Goal: Information Seeking & Learning: Learn about a topic

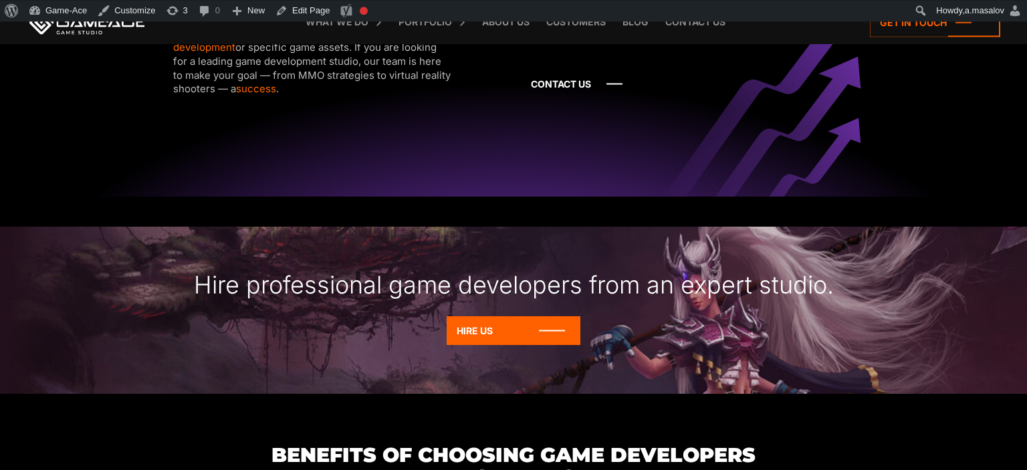
scroll to position [1364, 0]
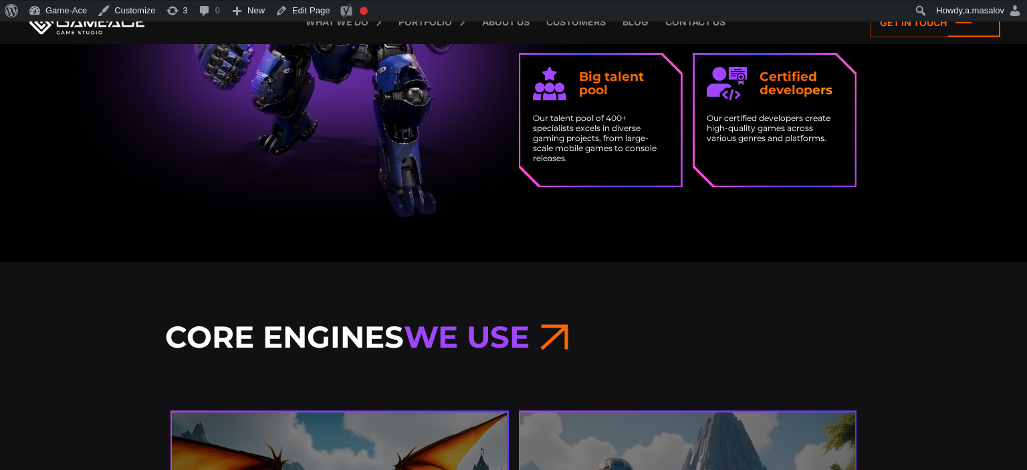
scroll to position [2356, 0]
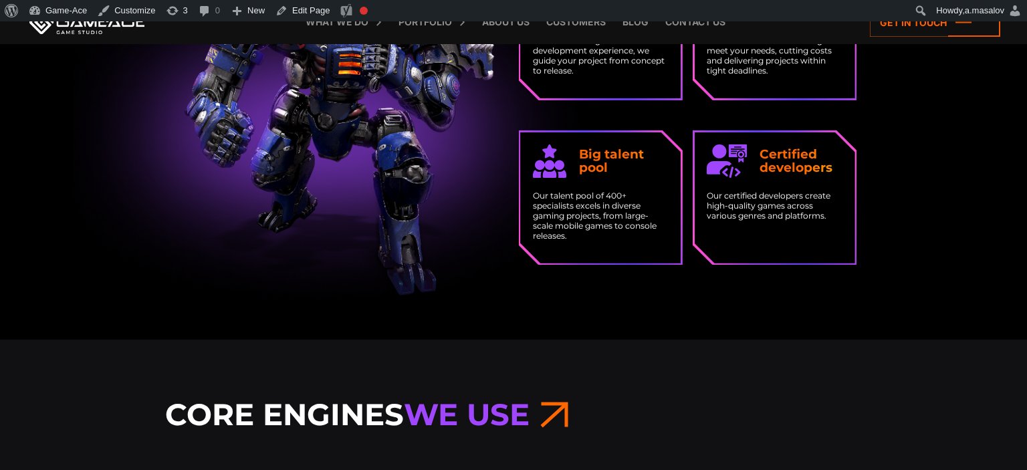
click at [895, 317] on div "Custom game development company Game-Ace specializes in turnkey game developmen…" at bounding box center [513, 396] width 1027 height 5375
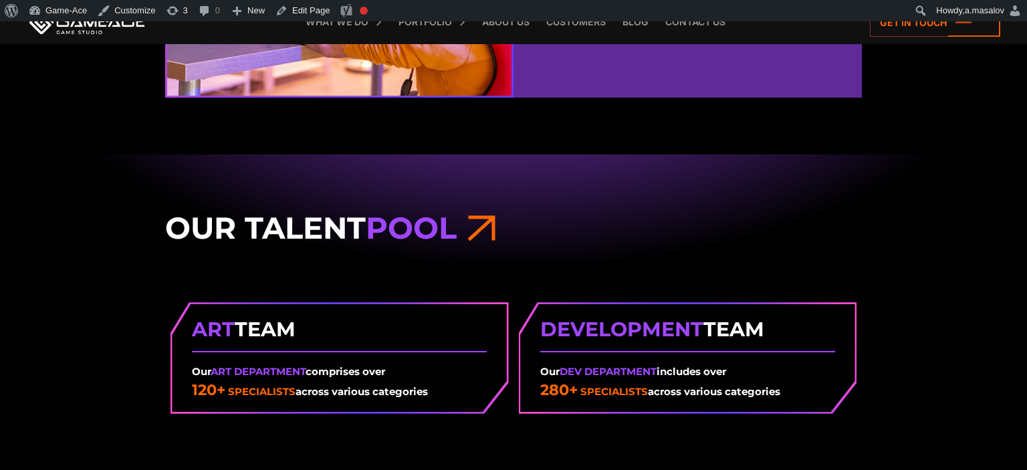
scroll to position [1579, 0]
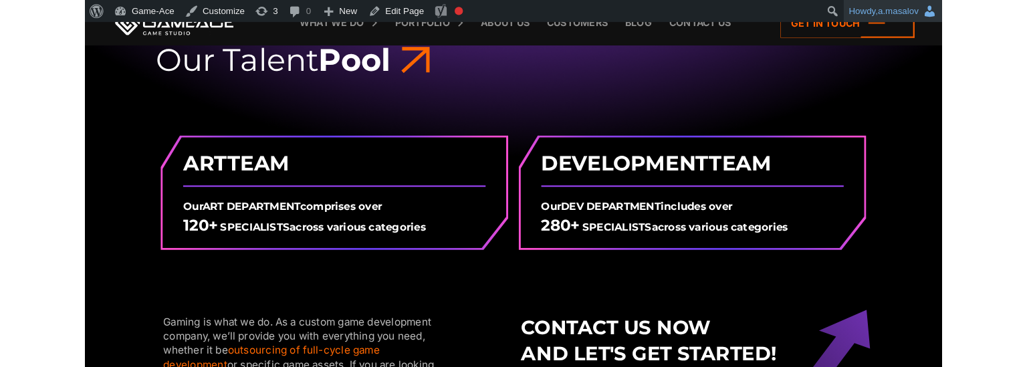
scroll to position [1529, 0]
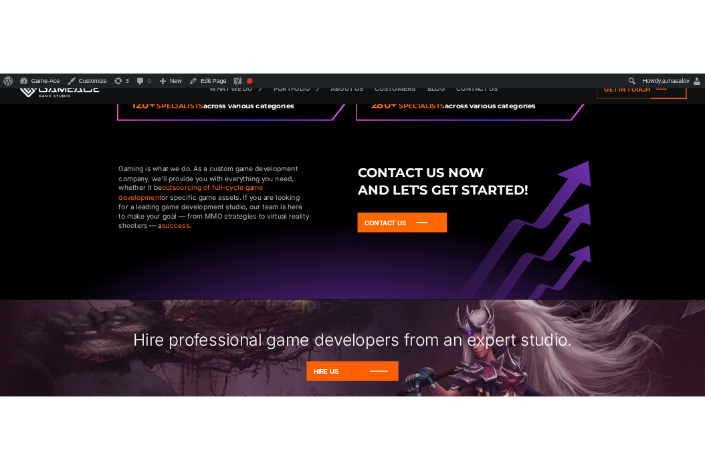
scroll to position [1765, 0]
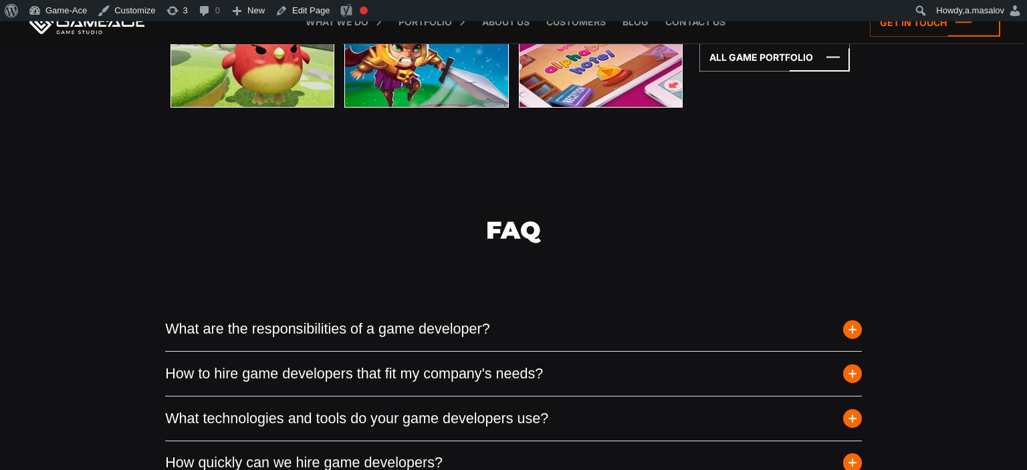
scroll to position [4448, 0]
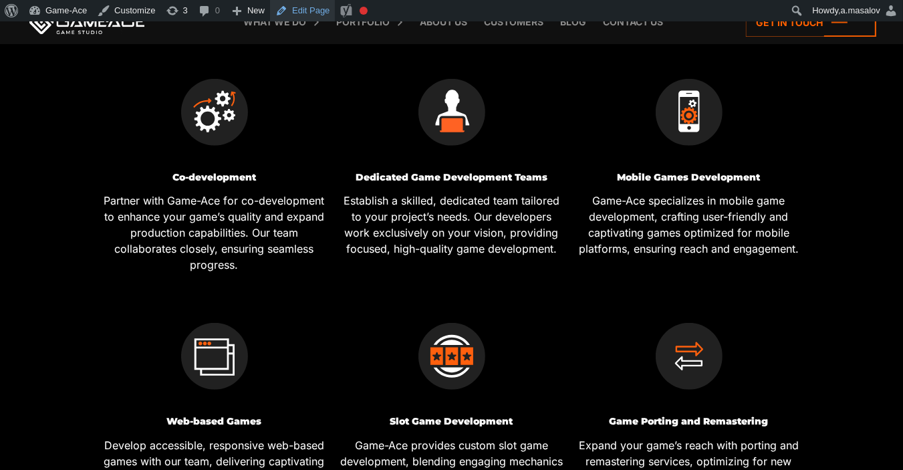
scroll to position [461, 0]
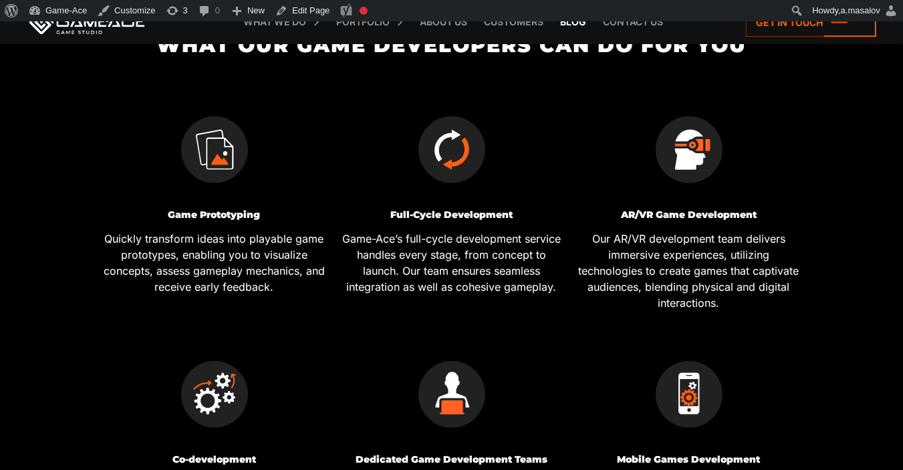
click at [574, 25] on link "Blog" at bounding box center [573, 22] width 39 height 44
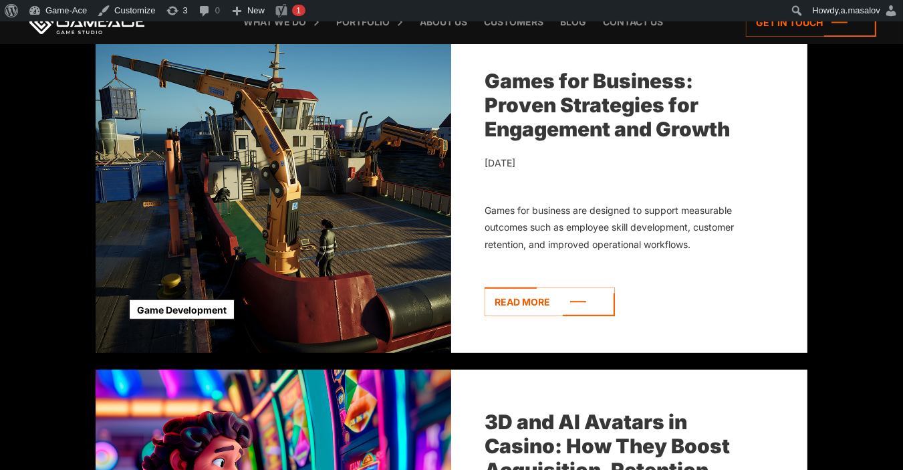
scroll to position [423, 0]
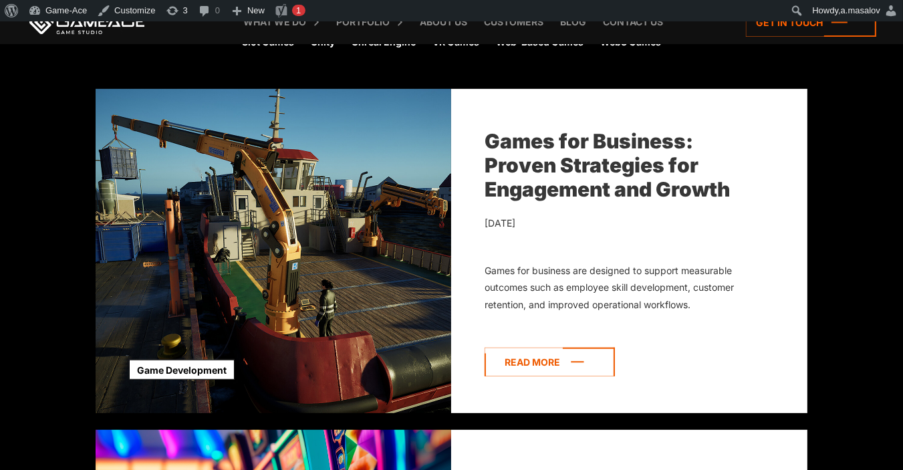
click at [523, 370] on icon at bounding box center [550, 362] width 130 height 29
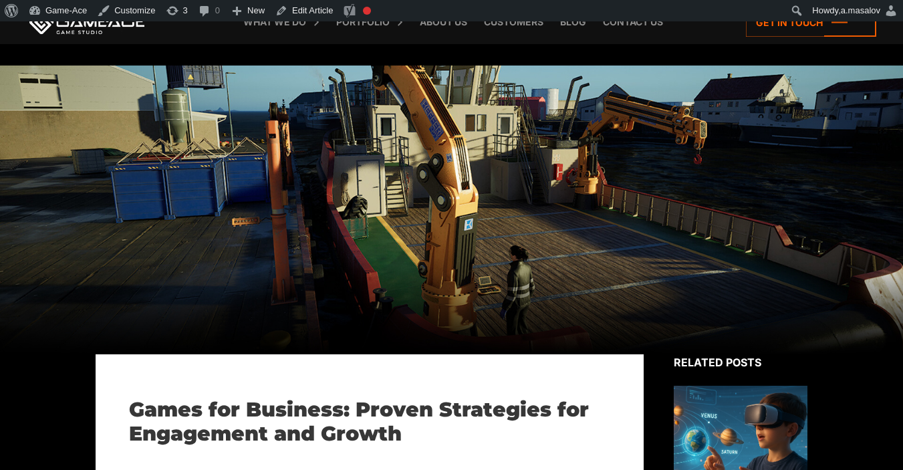
scroll to position [282, 0]
